Goal: Task Accomplishment & Management: Manage account settings

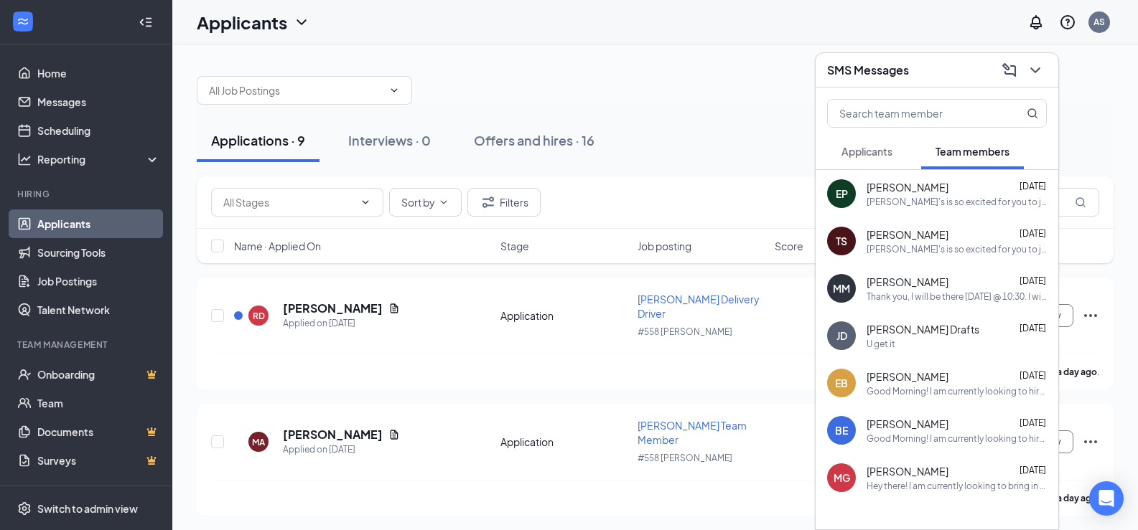
click at [884, 154] on span "Applicants" at bounding box center [866, 151] width 51 height 13
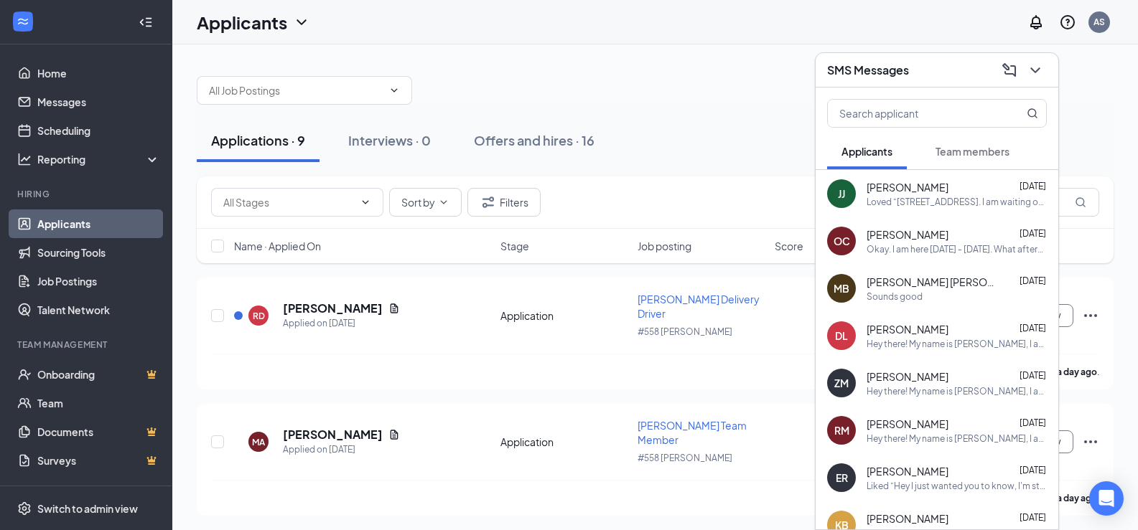
click at [1041, 72] on icon "ChevronDown" at bounding box center [1034, 70] width 17 height 17
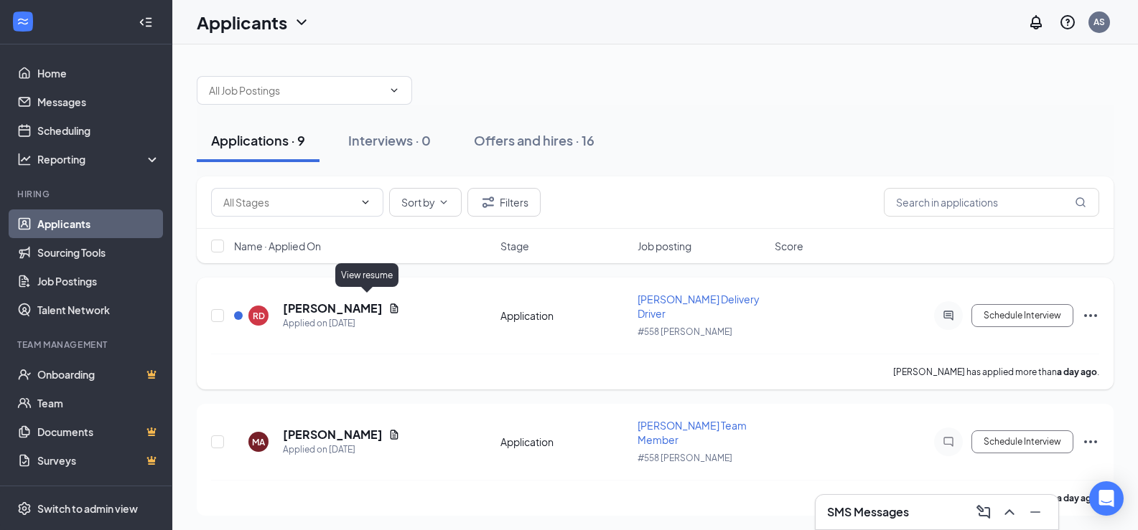
click at [388, 304] on icon "Document" at bounding box center [393, 308] width 11 height 11
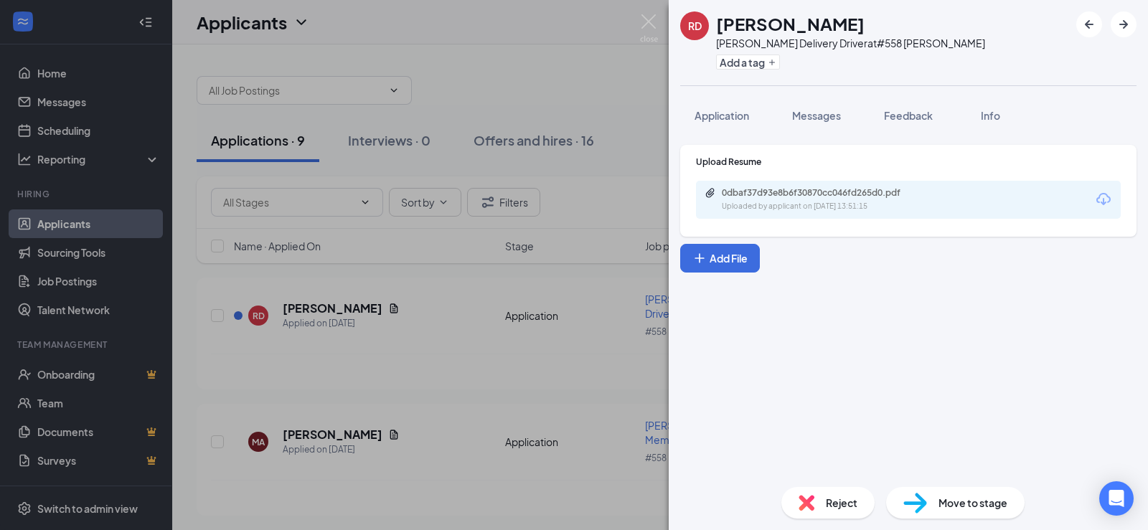
click at [772, 189] on div "0dbaf37d93e8b6f30870cc046fd265d0.pdf" at bounding box center [822, 192] width 201 height 11
click at [616, 208] on div "RD [PERSON_NAME] [PERSON_NAME] Delivery Driver at #558 [PERSON_NAME] Add a tag …" at bounding box center [574, 265] width 1148 height 530
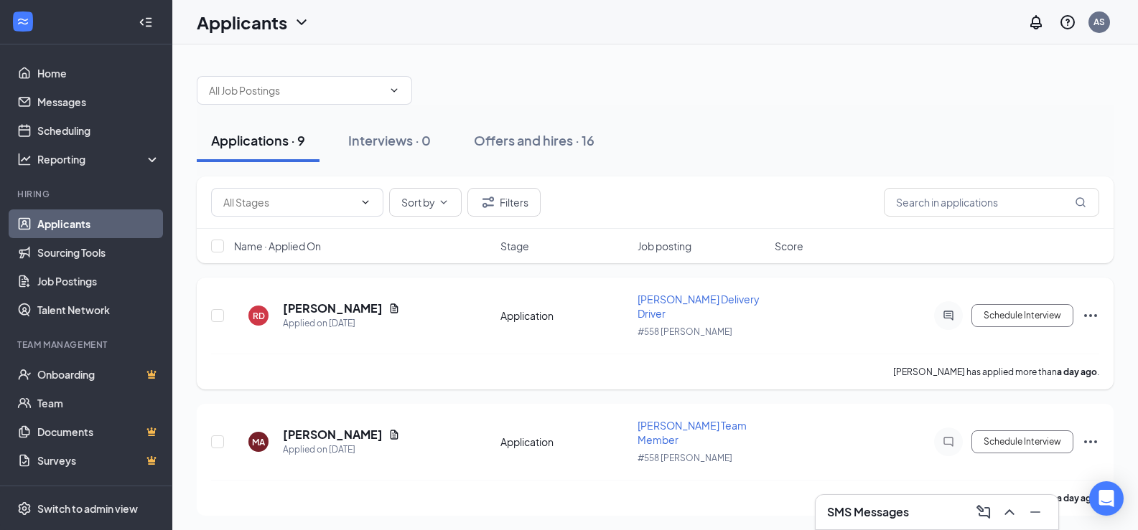
click at [954, 310] on icon "ActiveChat" at bounding box center [947, 315] width 17 height 11
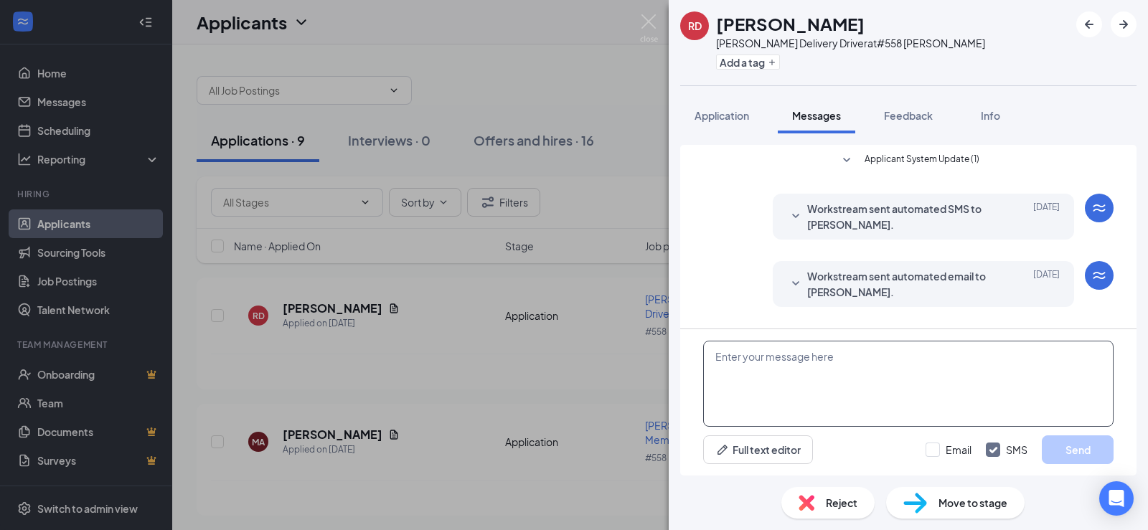
click at [725, 357] on textarea at bounding box center [908, 384] width 411 height 86
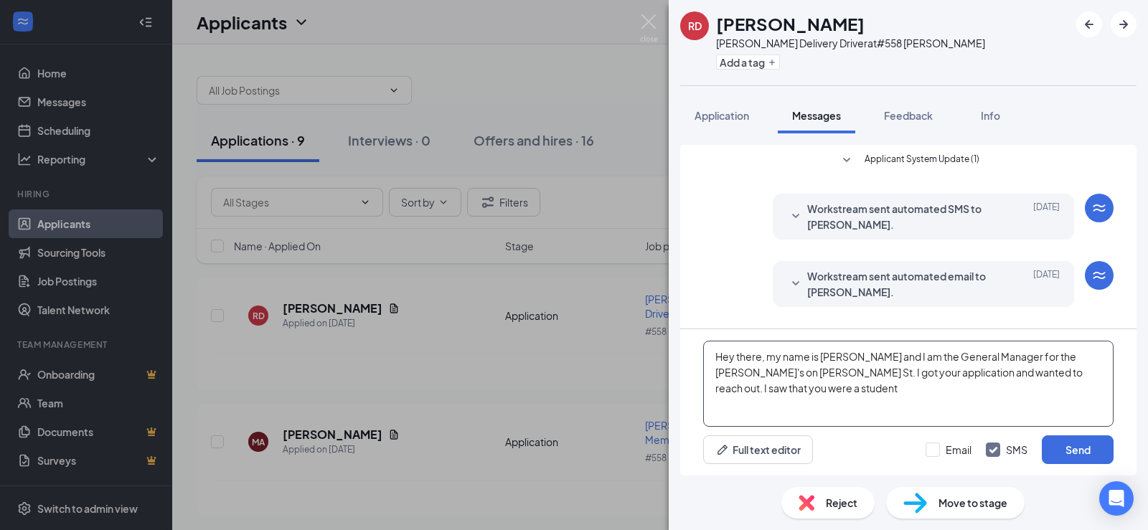
click at [772, 374] on textarea "Hey there, my name is [PERSON_NAME] and I am the General Manager for the [PERSO…" at bounding box center [908, 384] width 411 height 86
drag, startPoint x: 779, startPoint y: 374, endPoint x: 787, endPoint y: 399, distance: 26.6
click at [787, 399] on textarea "Hey there, my name is [PERSON_NAME] and I am the General Manager for the [PERSO…" at bounding box center [908, 384] width 411 height 86
click at [888, 377] on textarea "Hey there, my name is [PERSON_NAME] and I am the General Manager for the [PERSO…" at bounding box center [908, 384] width 411 height 86
click at [1057, 373] on textarea "Hey there, my name is [PERSON_NAME] and I am the General Manager for the [PERSO…" at bounding box center [908, 384] width 411 height 86
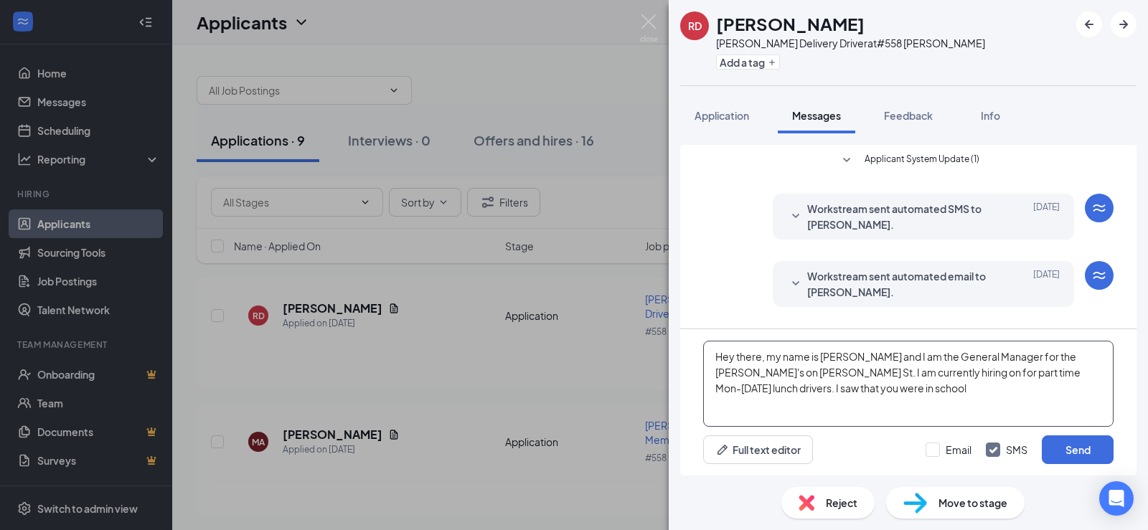
click at [1047, 373] on textarea "Hey there, my name is [PERSON_NAME] and I am the General Manager for the [PERSO…" at bounding box center [908, 384] width 411 height 86
click at [928, 386] on textarea "Hey there, my name is [PERSON_NAME] and I am the General Manager for the [PERSO…" at bounding box center [908, 384] width 411 height 86
type textarea "Hey there, my name is [PERSON_NAME] and I am the General Manager for the [PERSO…"
click at [1069, 454] on button "Send" at bounding box center [1078, 450] width 72 height 29
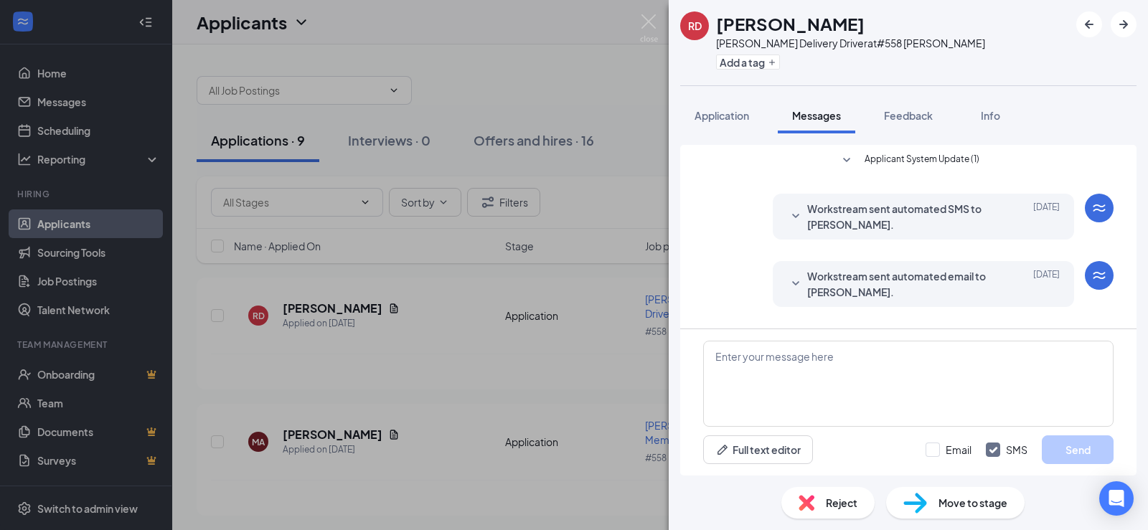
click at [606, 211] on div "RD [PERSON_NAME] [PERSON_NAME] Delivery Driver at #558 [PERSON_NAME] Add a tag …" at bounding box center [574, 265] width 1148 height 530
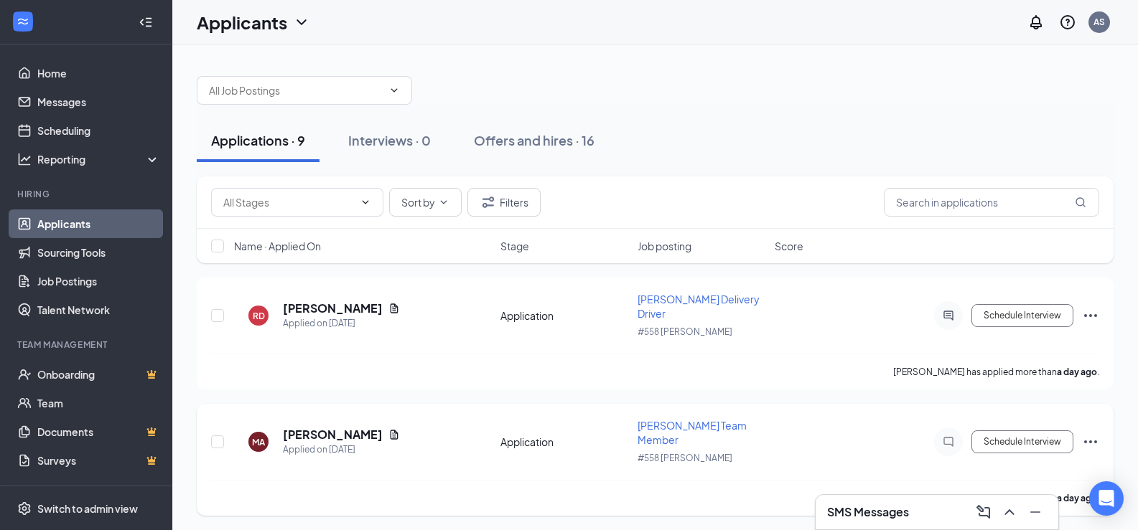
drag, startPoint x: 1087, startPoint y: 419, endPoint x: 1095, endPoint y: 417, distance: 8.9
click at [1087, 433] on icon "Ellipses" at bounding box center [1090, 441] width 17 height 17
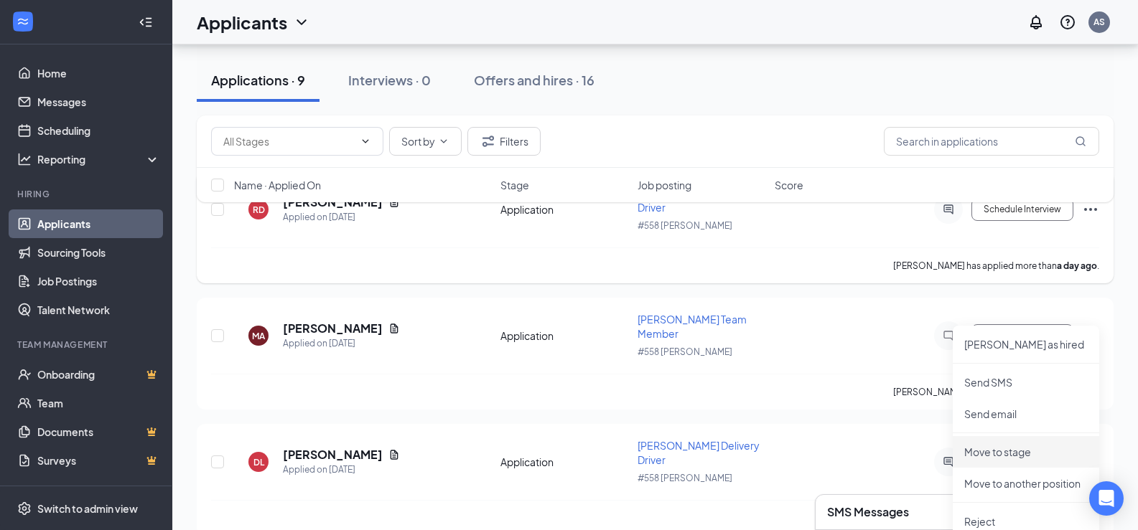
scroll to position [287, 0]
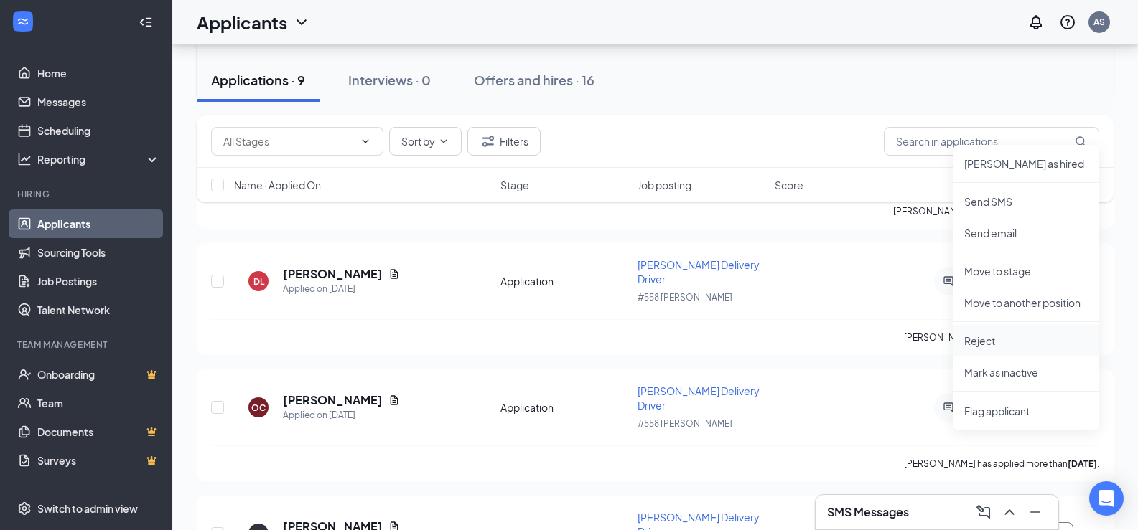
click at [994, 334] on p "Reject" at bounding box center [1025, 341] width 123 height 14
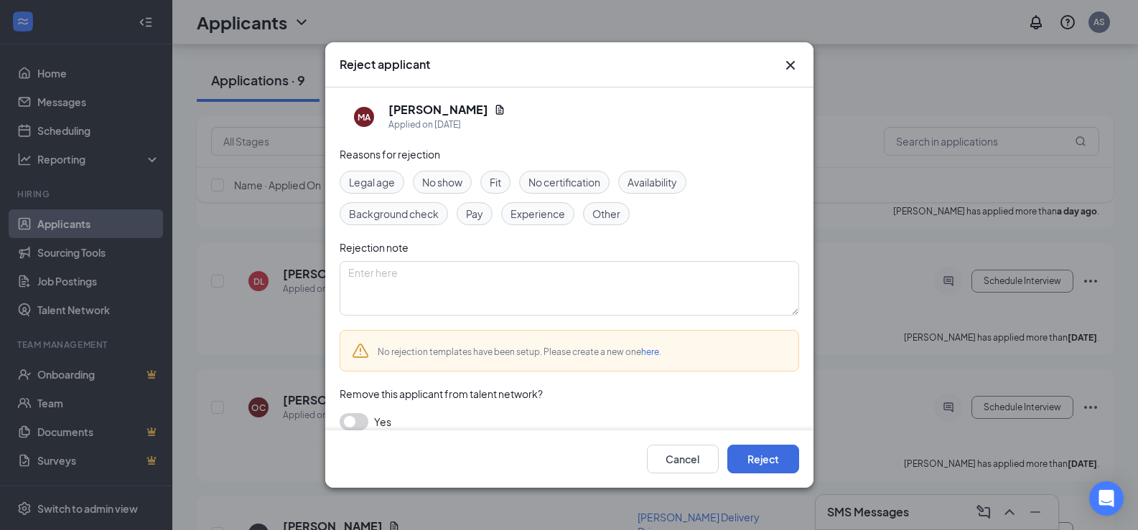
click at [595, 211] on span "Other" at bounding box center [606, 214] width 28 height 16
click at [768, 461] on button "Reject" at bounding box center [763, 459] width 72 height 29
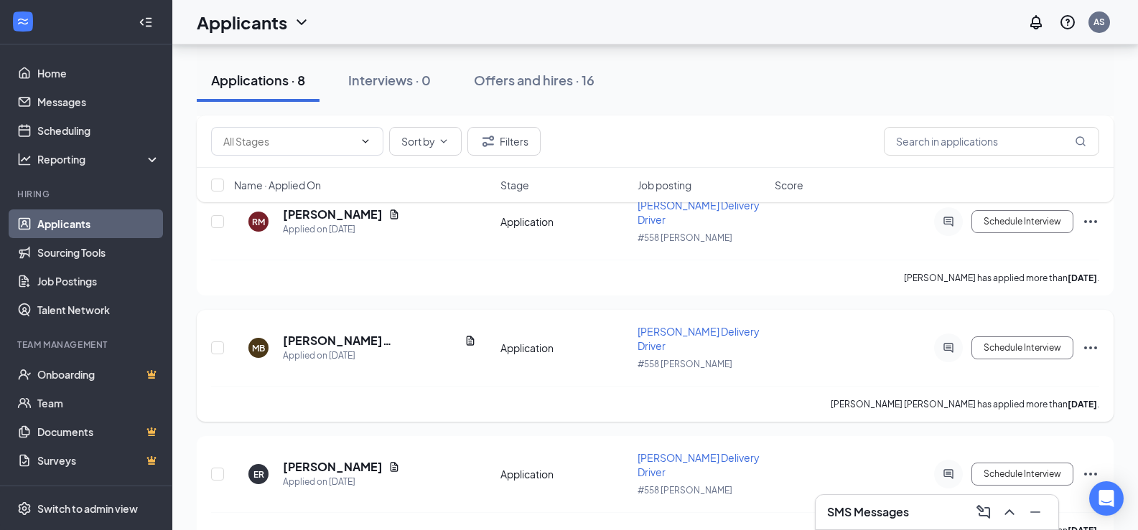
scroll to position [574, 0]
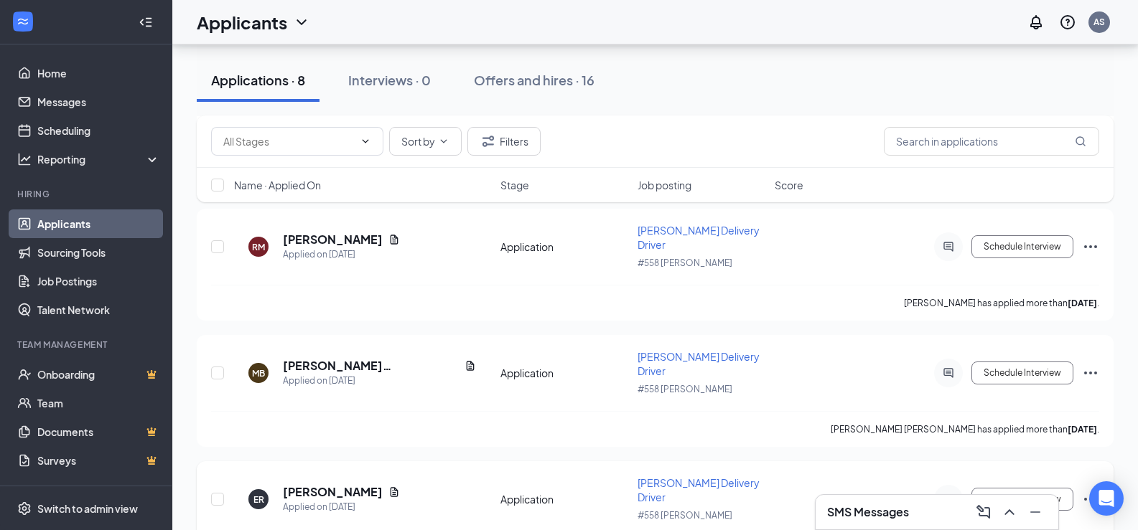
click at [1092, 491] on icon "Ellipses" at bounding box center [1090, 499] width 17 height 17
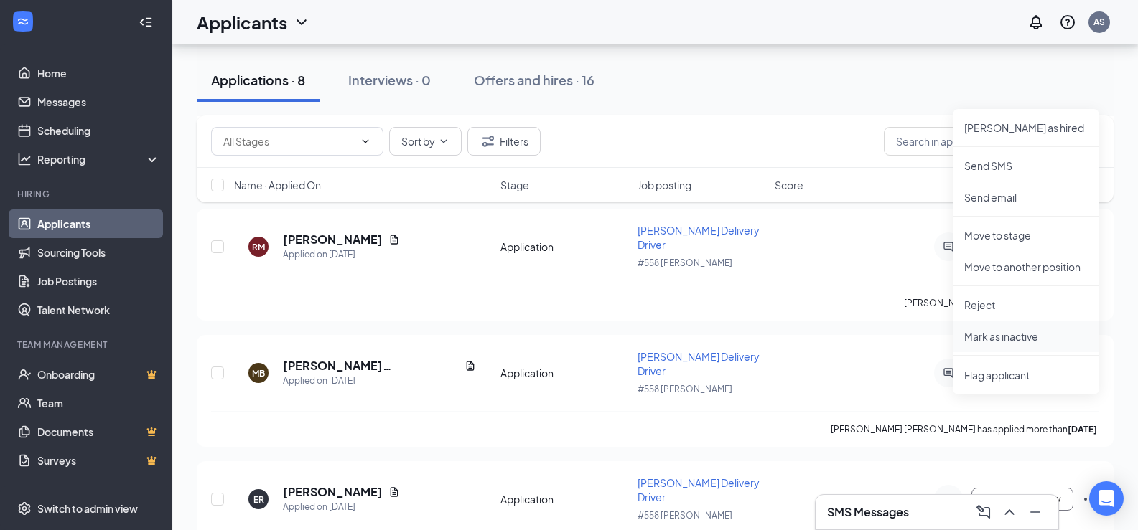
click at [993, 336] on p "Mark as inactive" at bounding box center [1025, 336] width 123 height 14
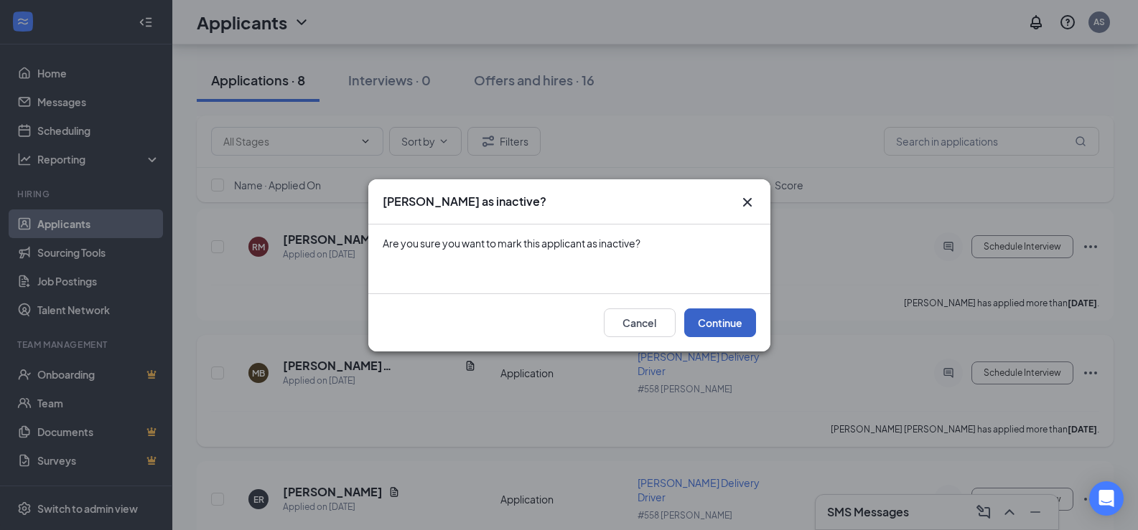
click at [737, 323] on button "Continue" at bounding box center [720, 323] width 72 height 29
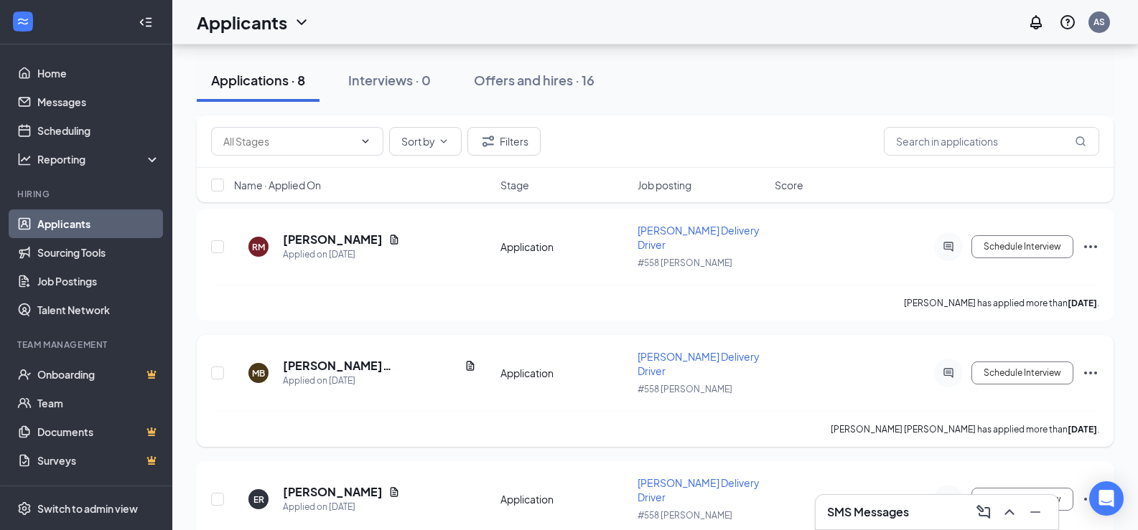
click at [1089, 365] on icon "Ellipses" at bounding box center [1090, 373] width 17 height 17
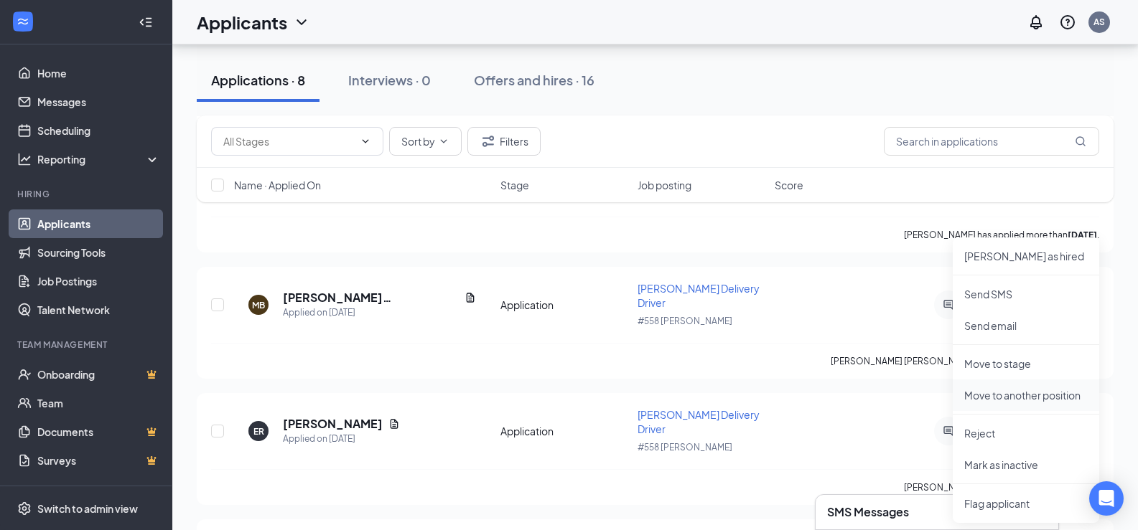
scroll to position [646, 0]
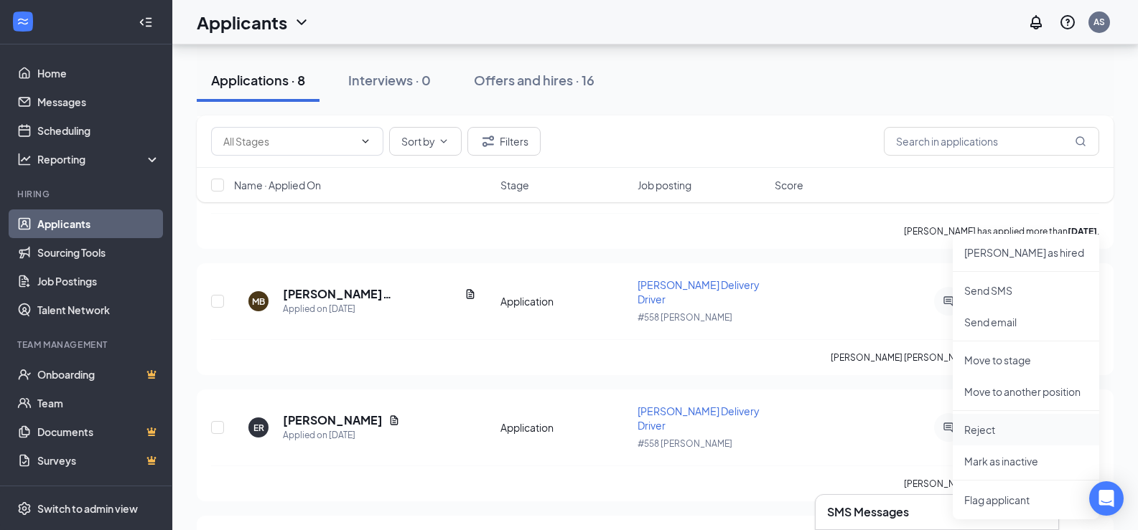
click at [983, 428] on p "Reject" at bounding box center [1025, 430] width 123 height 14
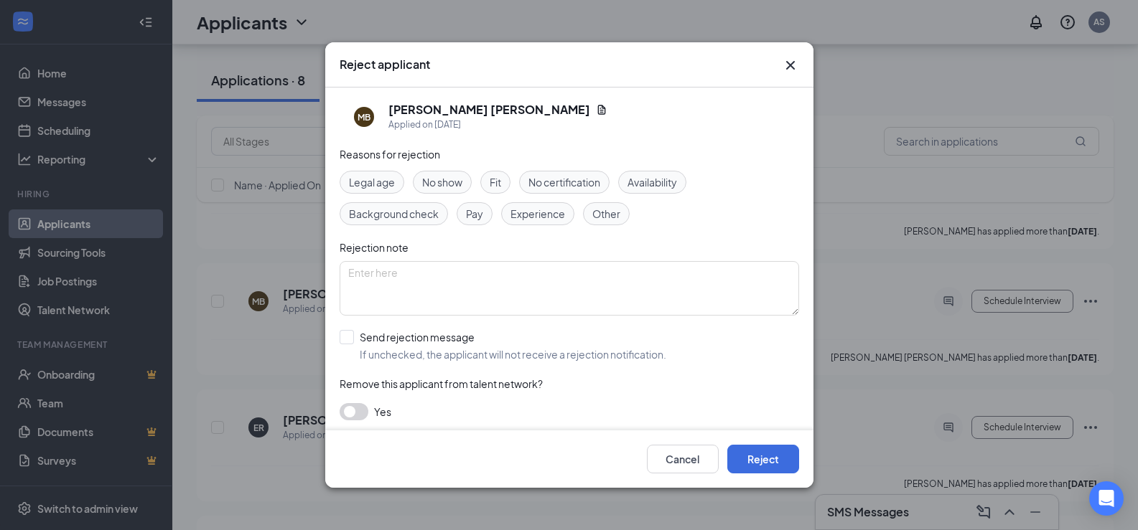
click at [430, 181] on span "No show" at bounding box center [442, 182] width 40 height 16
click at [772, 456] on button "Reject" at bounding box center [763, 459] width 72 height 29
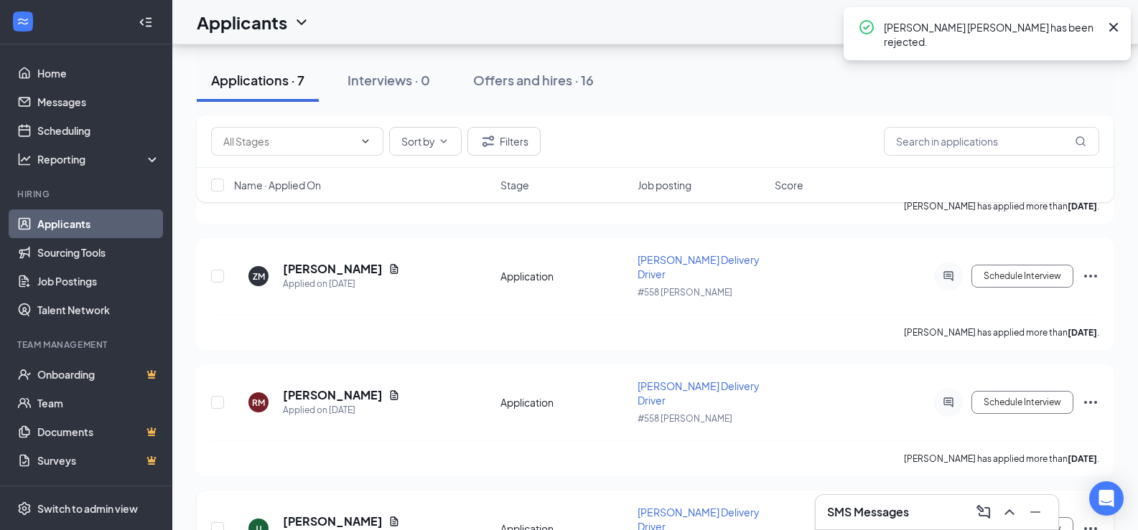
scroll to position [347, 0]
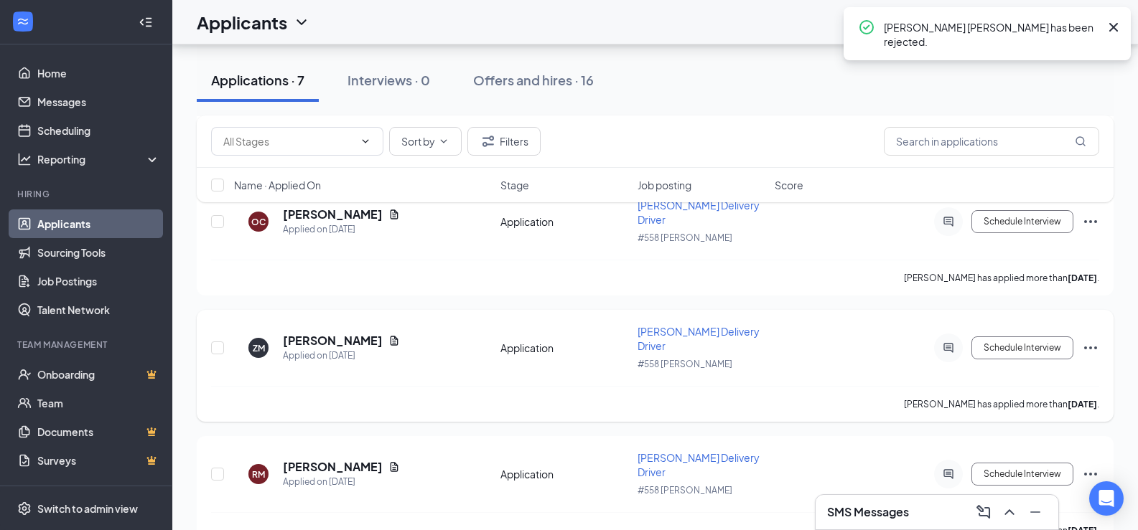
click at [1096, 347] on icon "Ellipses" at bounding box center [1090, 348] width 13 height 3
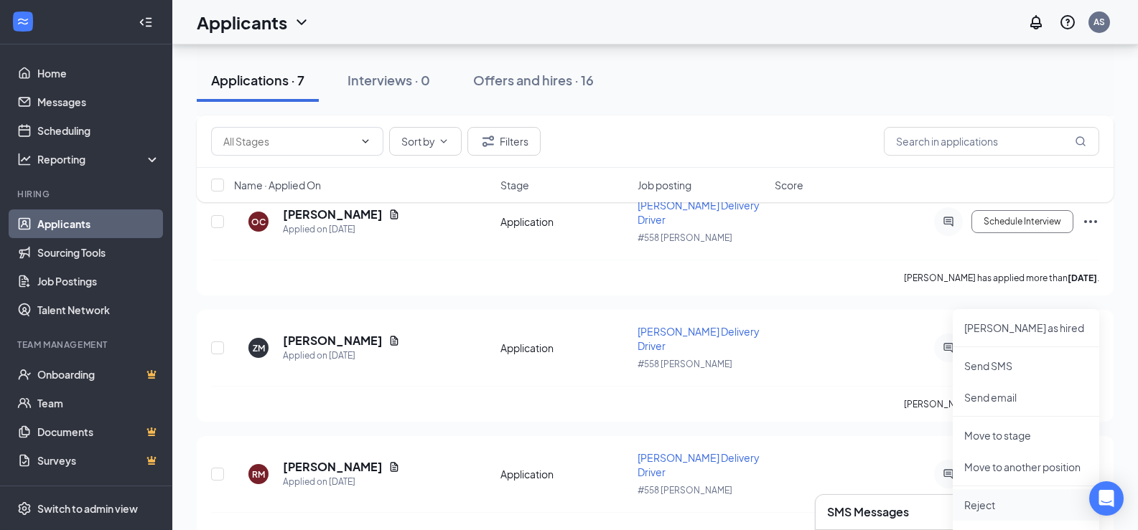
click at [993, 500] on p "Reject" at bounding box center [1025, 505] width 123 height 14
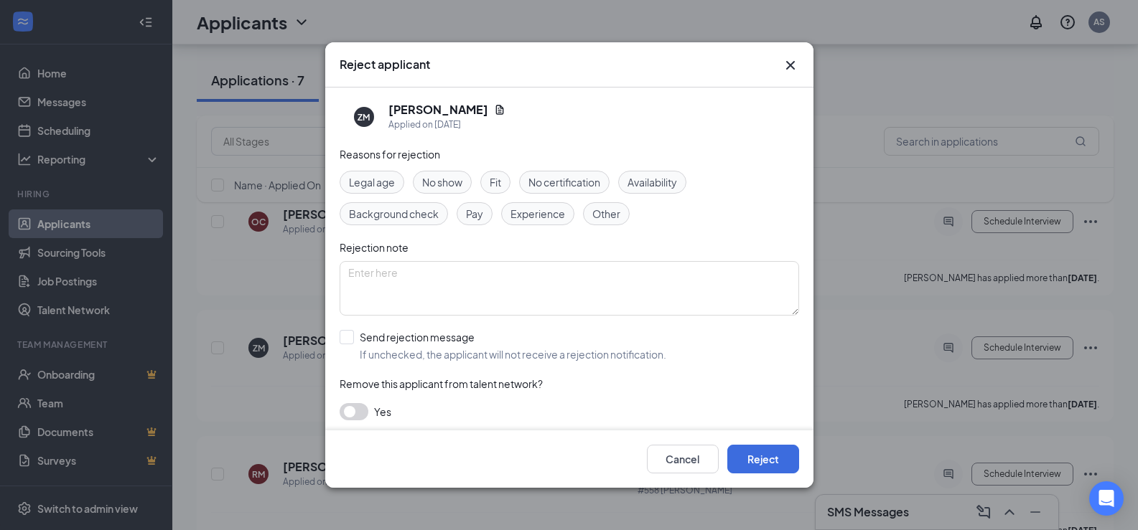
click at [423, 179] on span "No show" at bounding box center [442, 182] width 40 height 16
click at [779, 464] on button "Reject" at bounding box center [763, 459] width 72 height 29
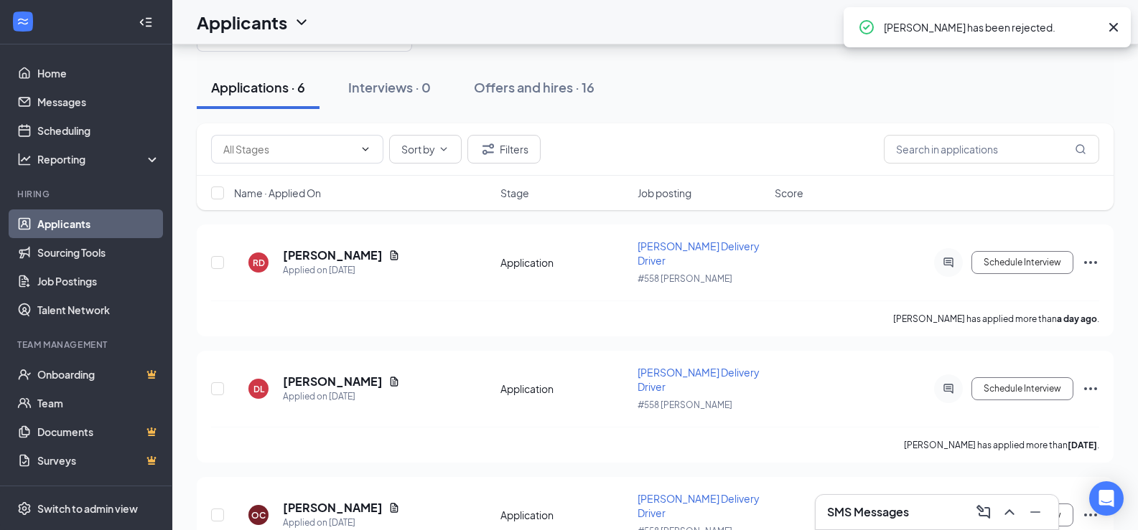
scroll to position [42, 0]
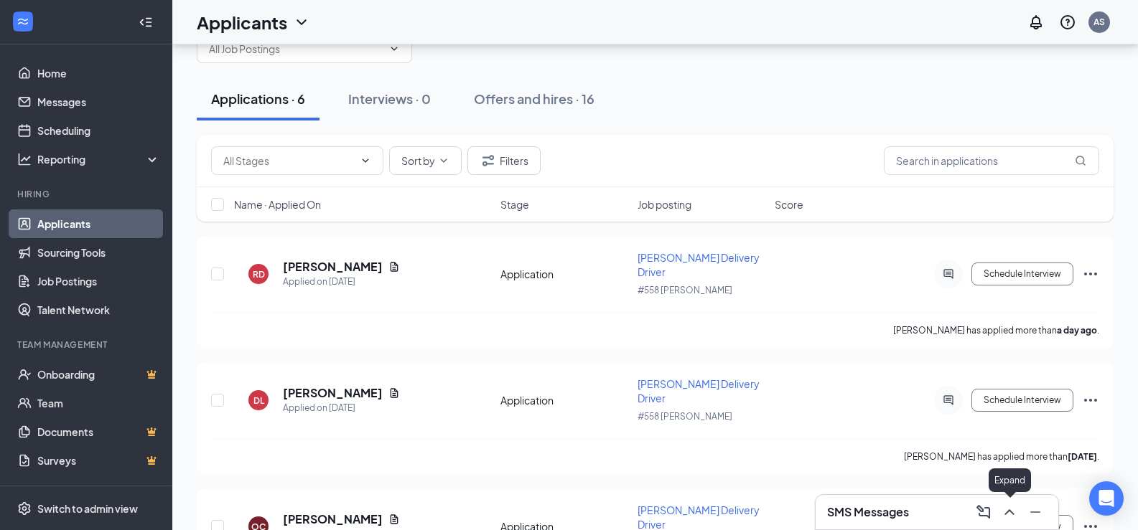
click at [1013, 515] on icon "ChevronUp" at bounding box center [1008, 512] width 17 height 17
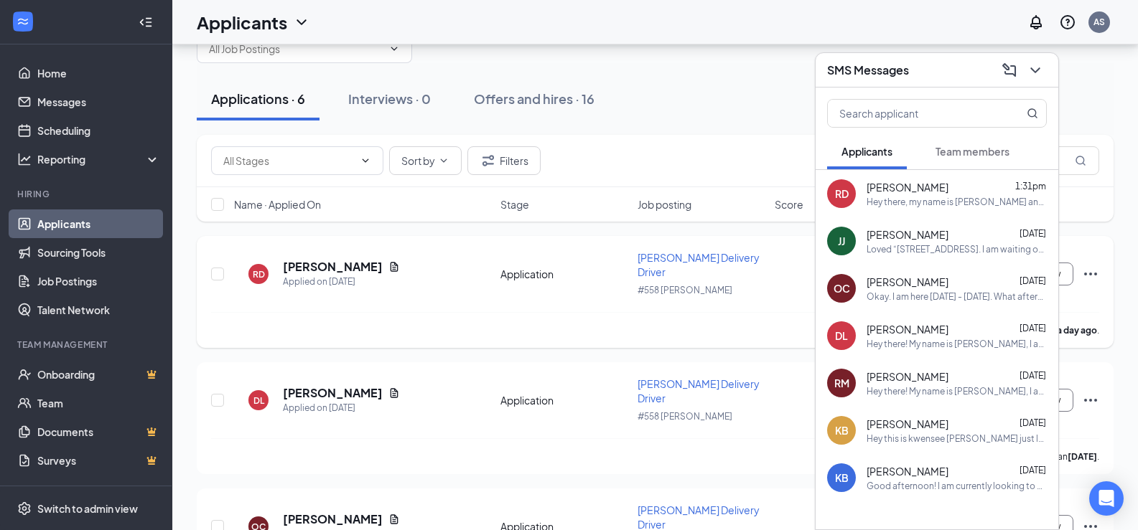
click at [742, 327] on div "[PERSON_NAME] has applied more than a day ago ." at bounding box center [655, 330] width 888 height 36
click at [1094, 392] on icon "Ellipses" at bounding box center [1090, 400] width 17 height 17
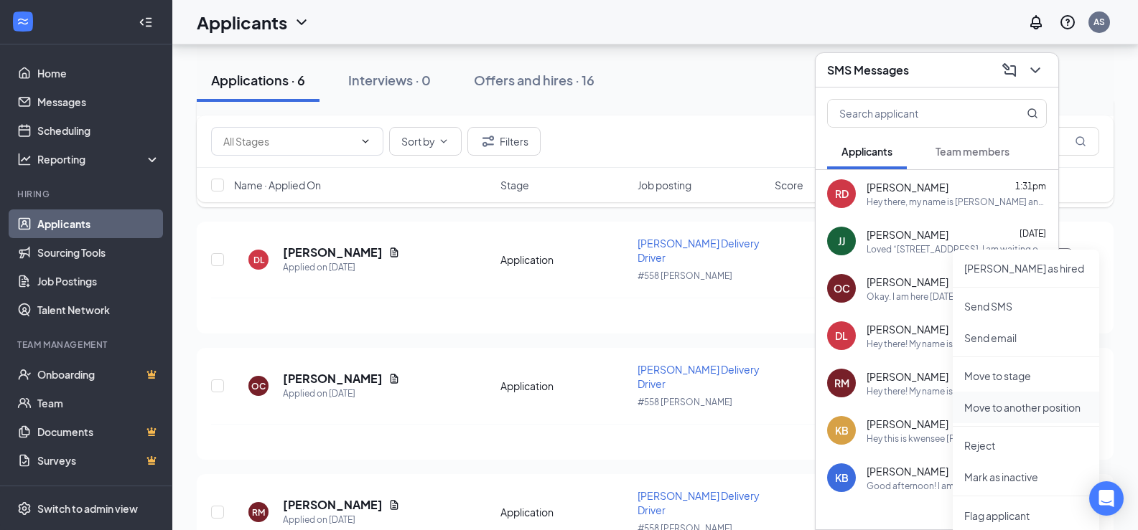
scroll to position [185, 0]
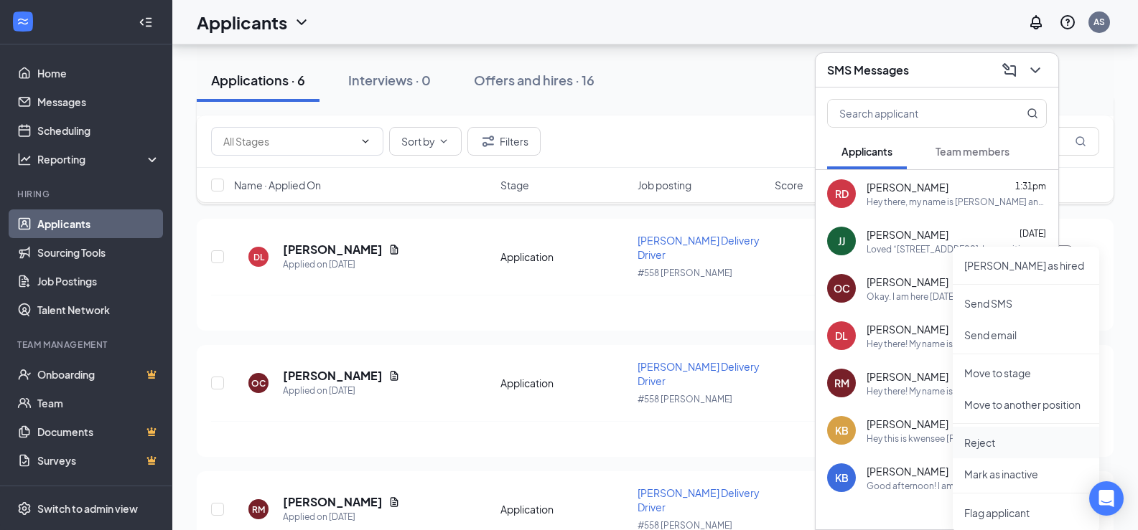
click at [980, 441] on p "Reject" at bounding box center [1025, 443] width 123 height 14
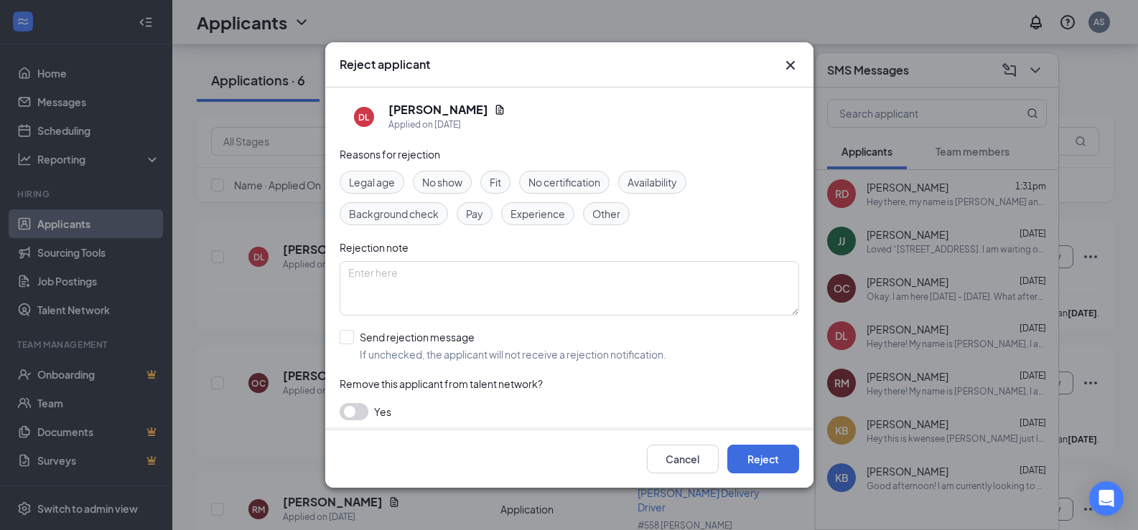
drag, startPoint x: 437, startPoint y: 182, endPoint x: 449, endPoint y: 192, distance: 15.8
click at [438, 182] on span "No show" at bounding box center [442, 182] width 40 height 16
click at [780, 466] on button "Reject" at bounding box center [763, 459] width 72 height 29
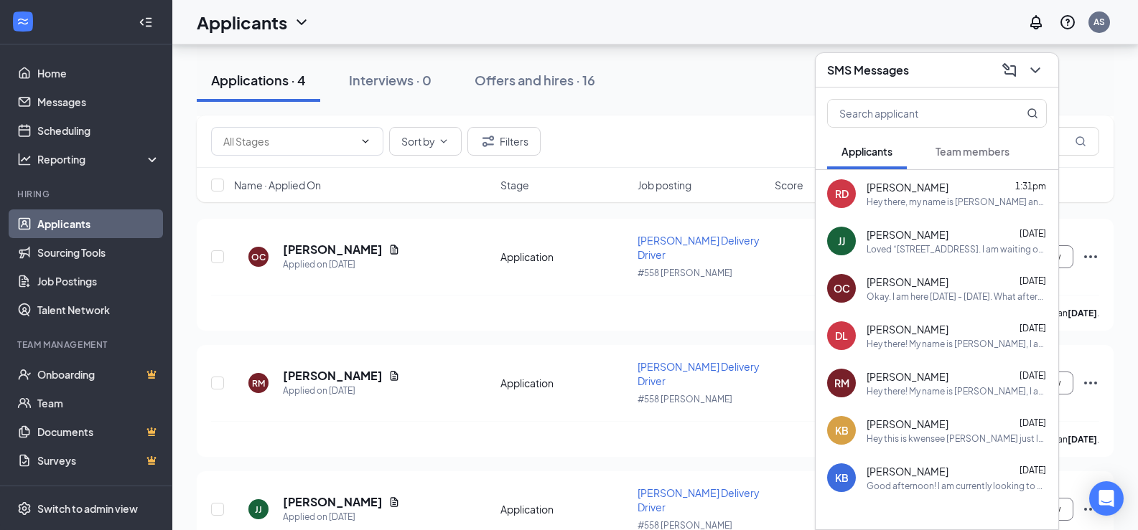
click at [760, 139] on div "Sort by Filters" at bounding box center [655, 141] width 888 height 29
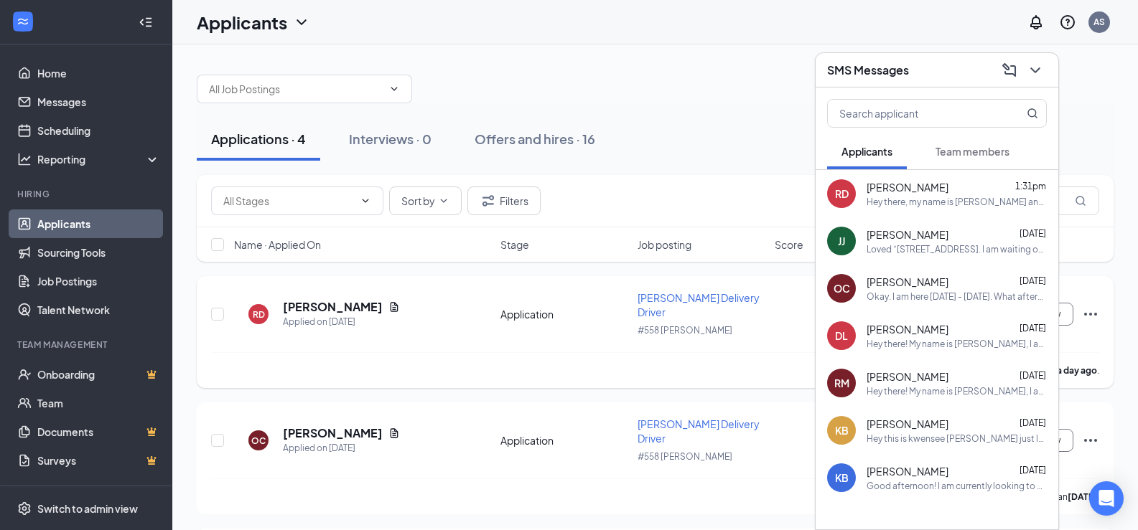
scroll to position [0, 0]
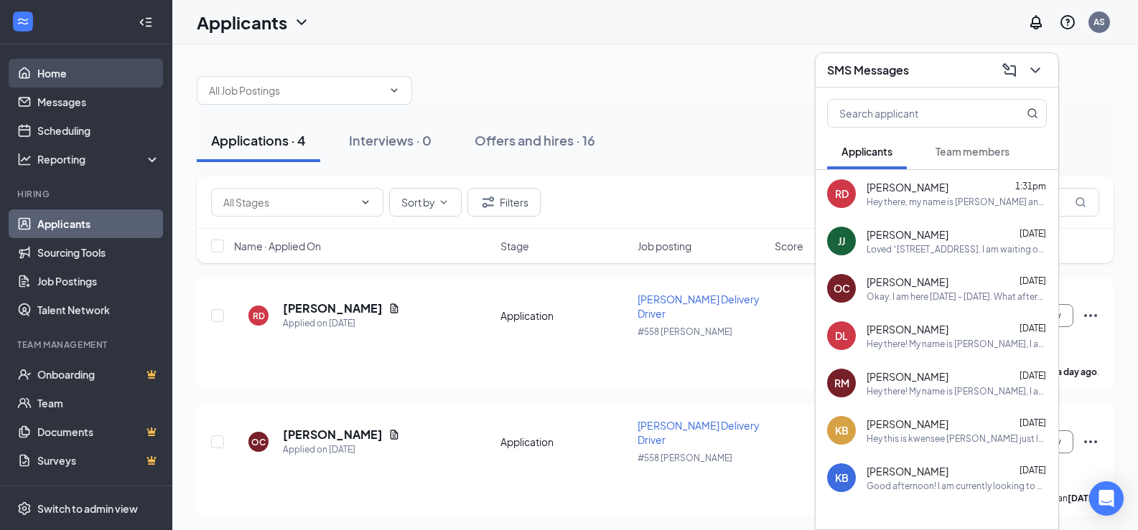
click at [73, 75] on link "Home" at bounding box center [98, 73] width 123 height 29
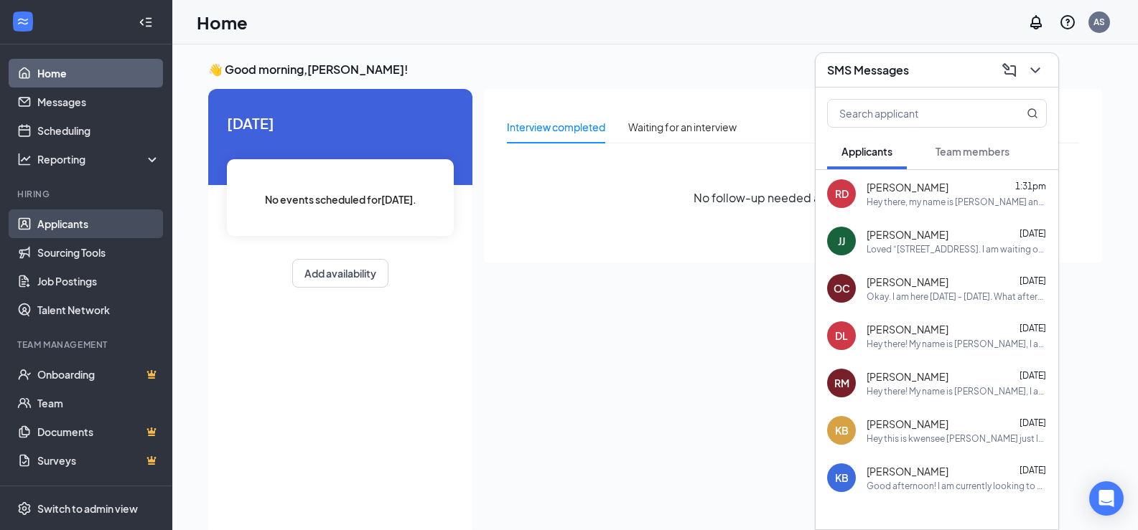
click at [54, 225] on link "Applicants" at bounding box center [98, 224] width 123 height 29
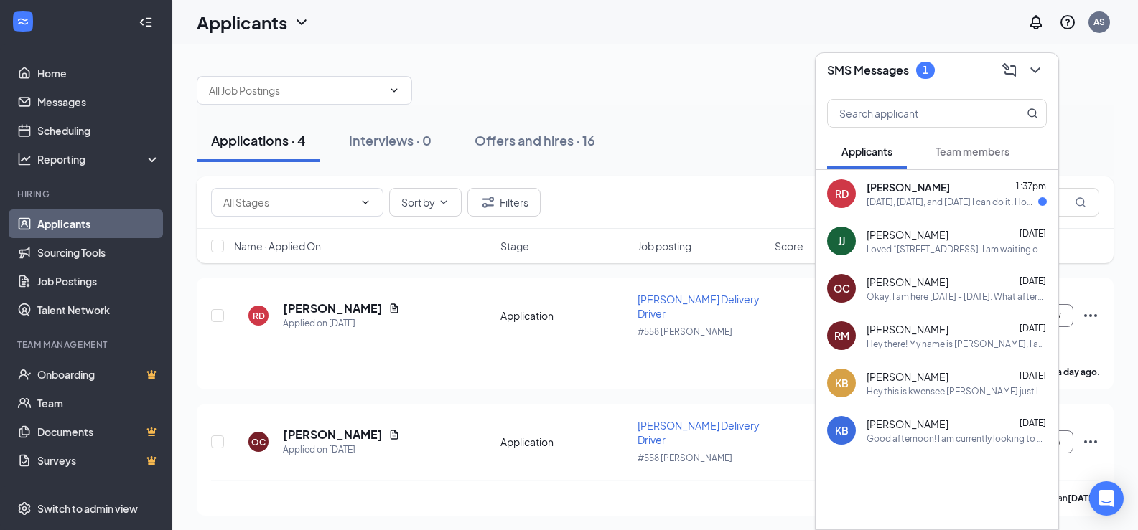
click at [932, 193] on div "[PERSON_NAME] 1:37pm" at bounding box center [956, 187] width 180 height 14
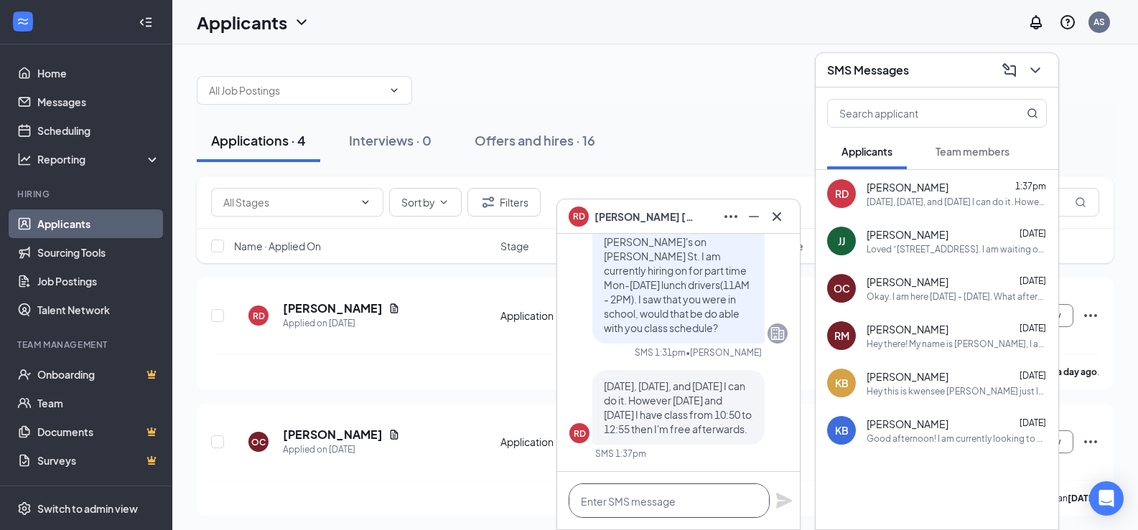
click at [657, 507] on textarea at bounding box center [668, 501] width 201 height 34
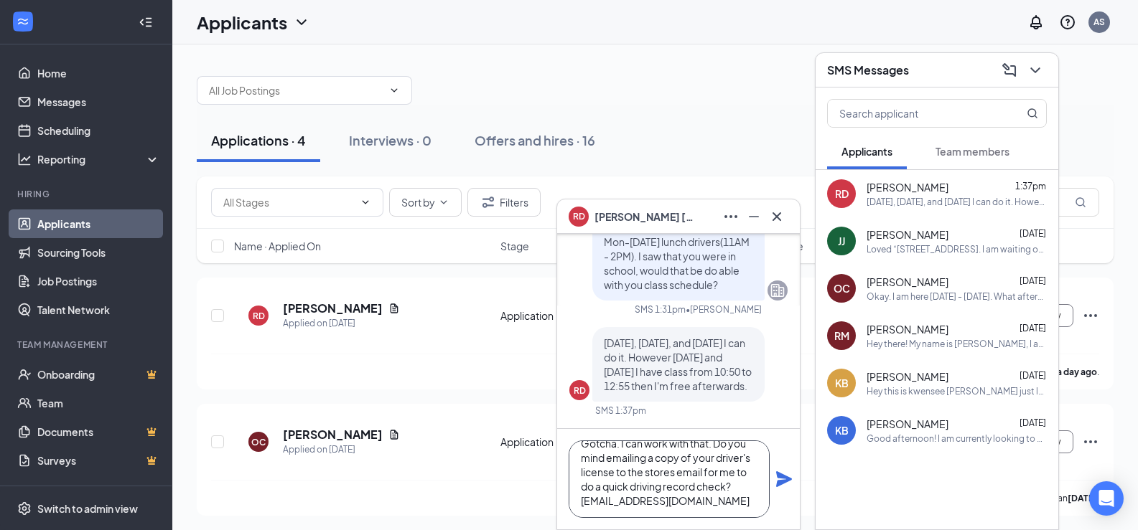
scroll to position [29, 0]
type textarea "Gotcha. I can work with that. Do you mind emailing a copy of your driver's lice…"
click at [783, 482] on icon "Plane" at bounding box center [784, 480] width 16 height 16
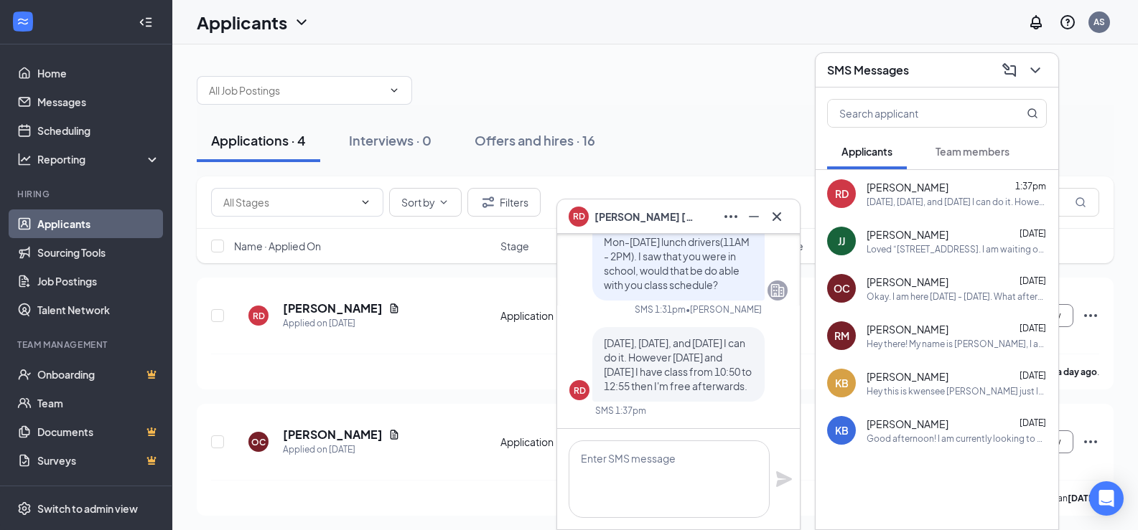
scroll to position [0, 0]
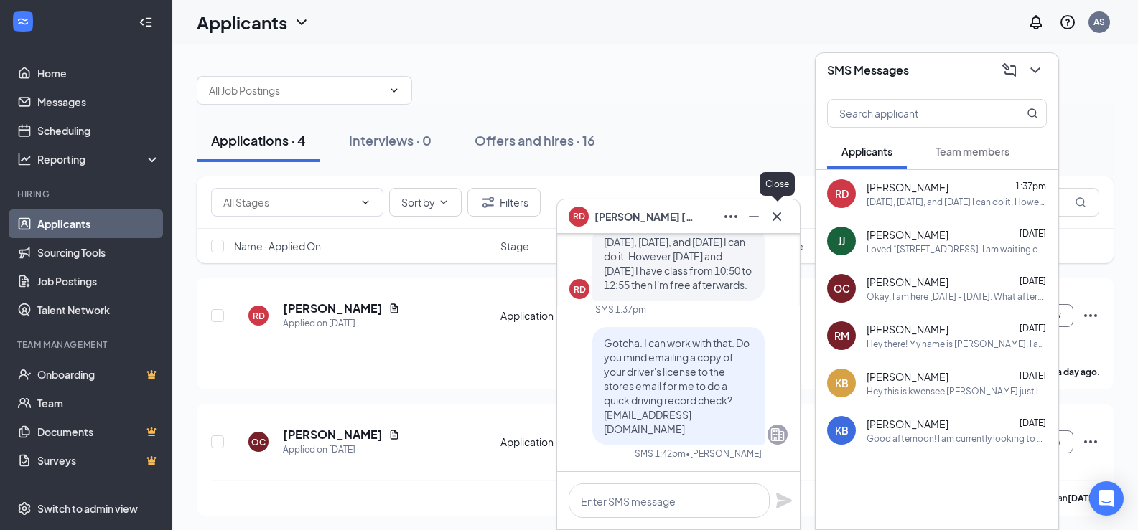
click at [779, 216] on icon "Cross" at bounding box center [776, 216] width 17 height 17
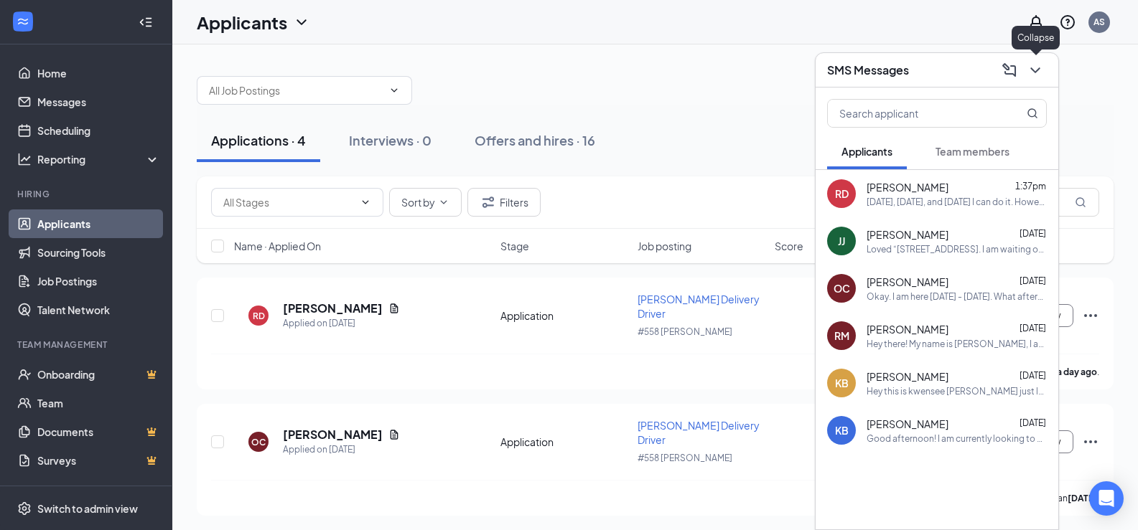
click at [1033, 70] on icon "ChevronDown" at bounding box center [1034, 70] width 9 height 6
